Goal: Find specific page/section: Find specific page/section

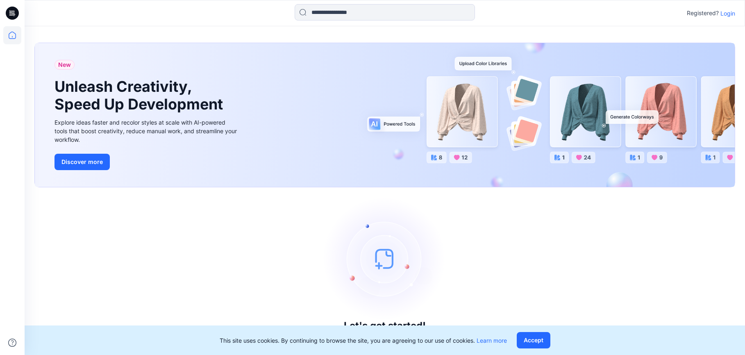
click at [727, 16] on p "Login" at bounding box center [727, 13] width 15 height 9
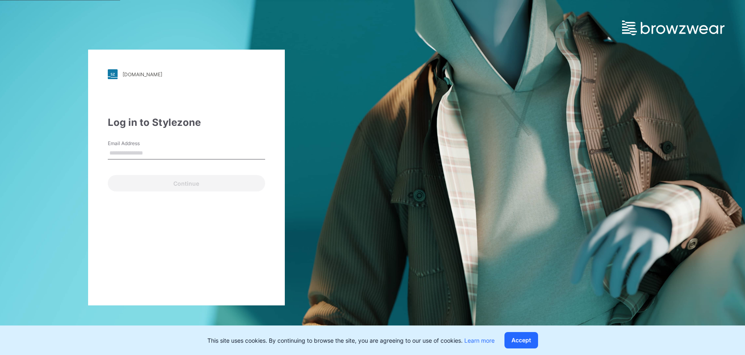
click at [151, 152] on input "Email Address" at bounding box center [186, 153] width 157 height 12
type input "**********"
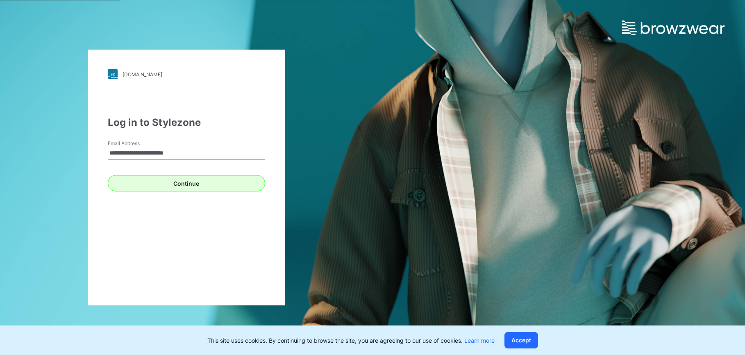
click at [159, 181] on button "Continue" at bounding box center [186, 183] width 157 height 16
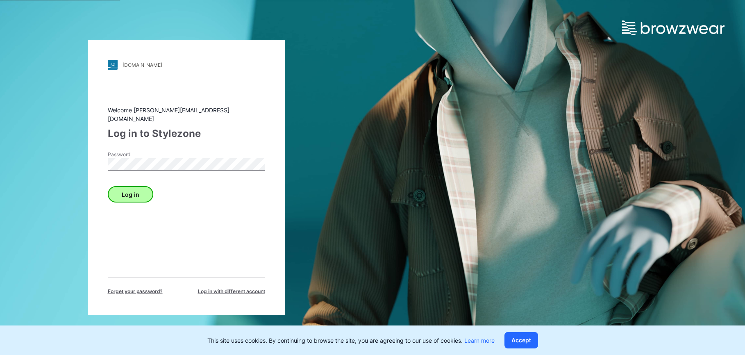
click at [125, 190] on button "Log in" at bounding box center [130, 194] width 45 height 16
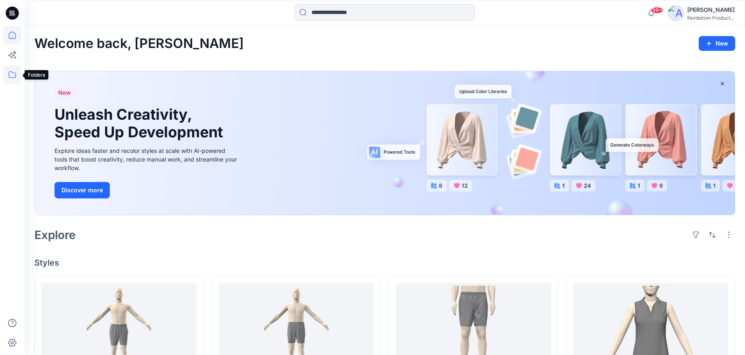
click at [11, 73] on icon at bounding box center [12, 75] width 18 height 18
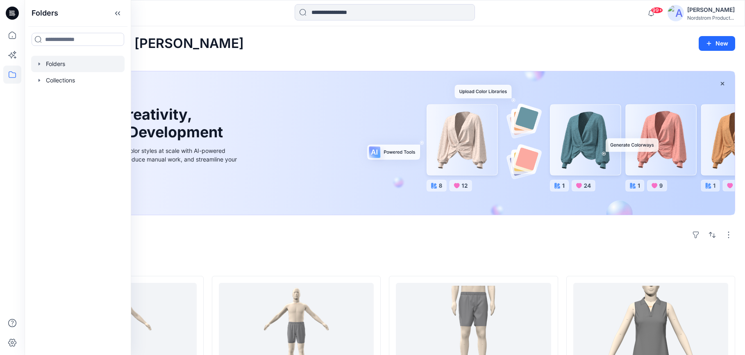
click at [59, 66] on div at bounding box center [77, 64] width 93 height 16
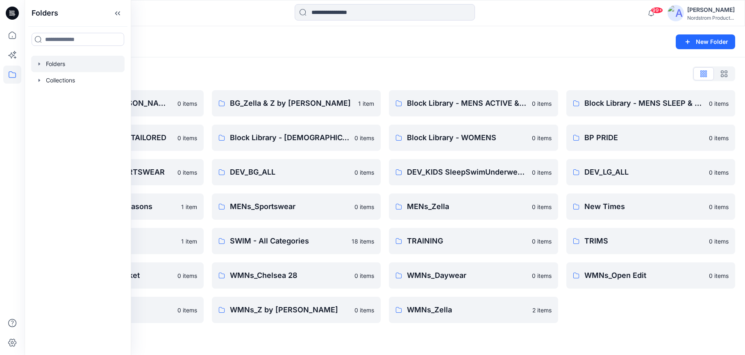
click at [277, 72] on div "Folders List" at bounding box center [384, 73] width 700 height 13
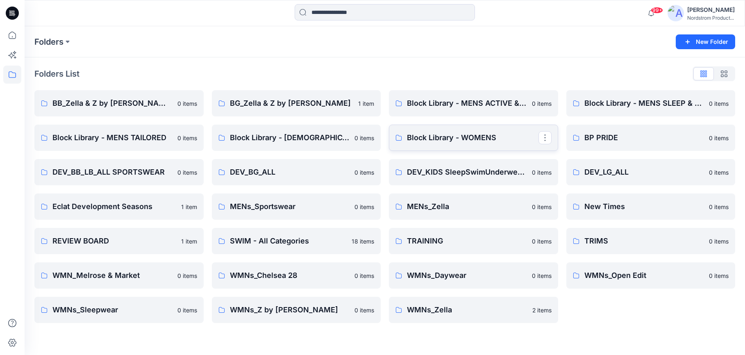
click at [426, 136] on p "Block Library - WOMENS" at bounding box center [472, 137] width 131 height 11
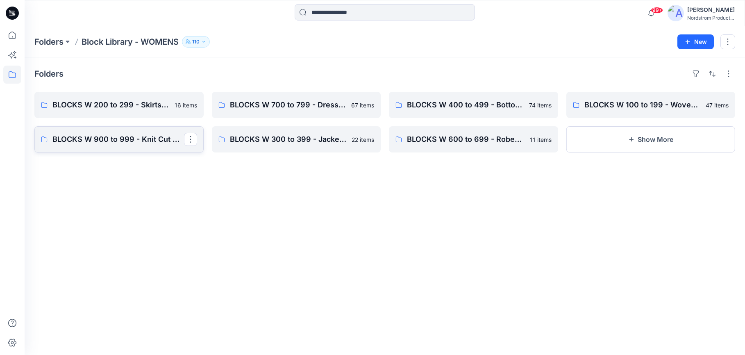
click at [149, 139] on p "BLOCKS W 900 to 999 - Knit Cut & Sew Tops" at bounding box center [117, 139] width 131 height 11
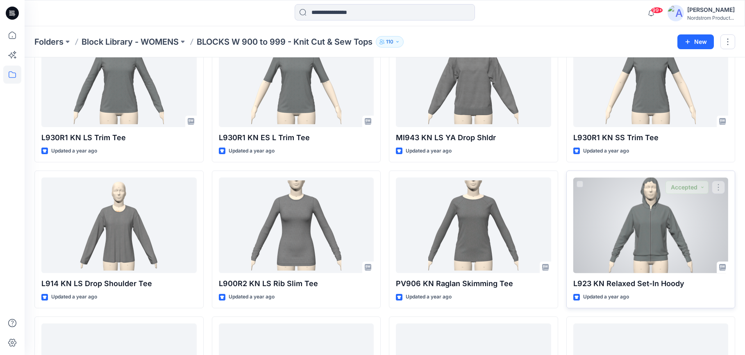
scroll to position [1967, 0]
